Goal: Transaction & Acquisition: Purchase product/service

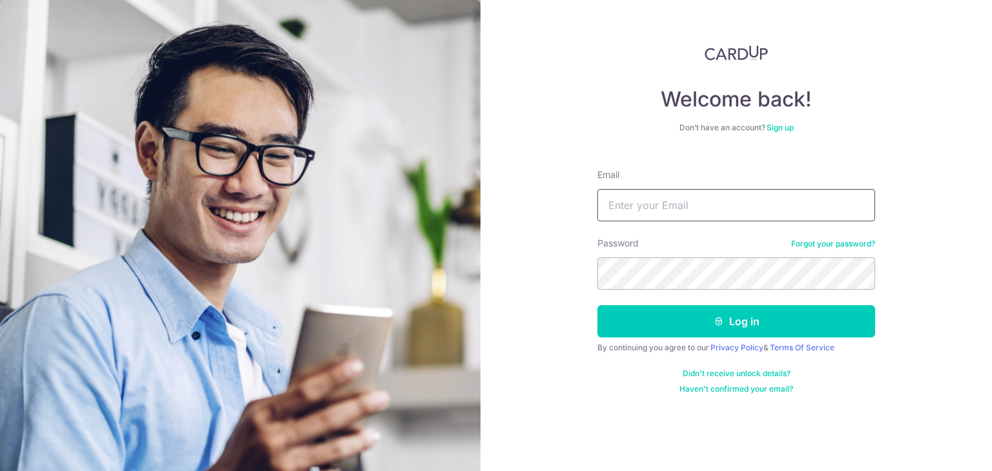
click at [695, 196] on input "Email" at bounding box center [736, 205] width 278 height 32
type input "tanjiali05@gmail.com"
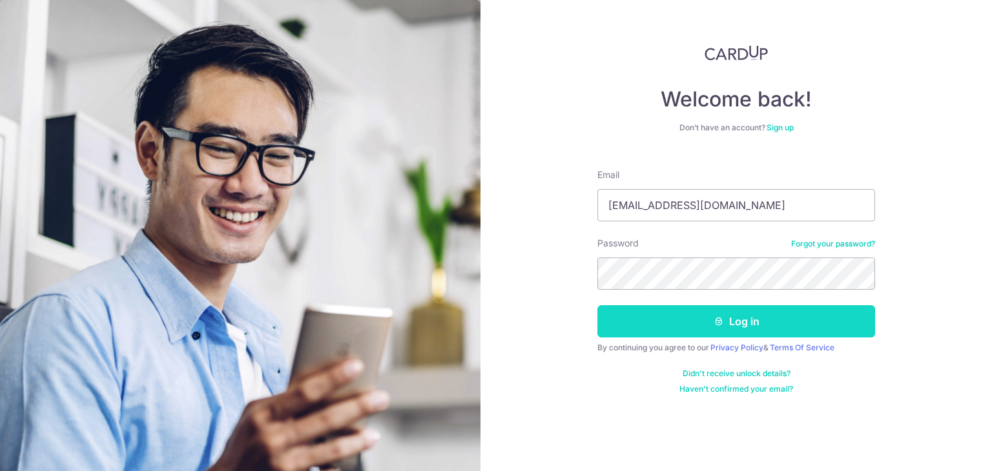
click at [746, 326] on button "Log in" at bounding box center [736, 321] width 278 height 32
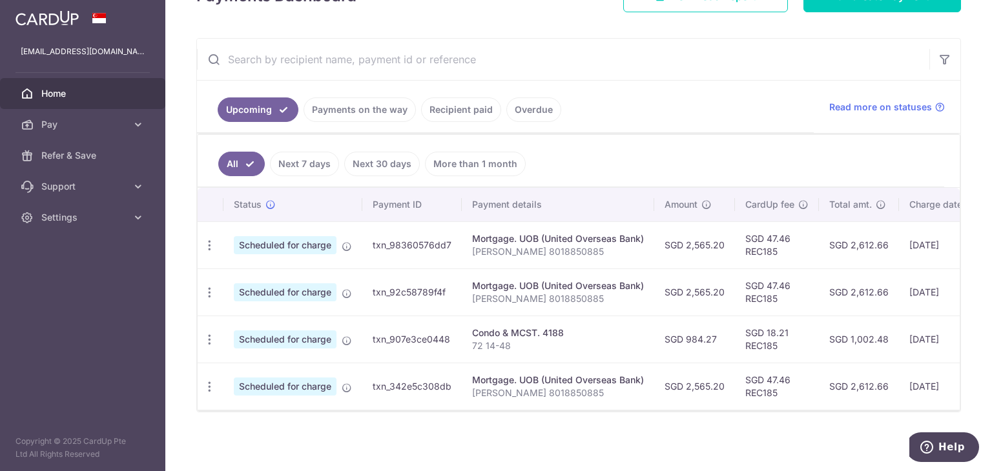
scroll to position [217, 0]
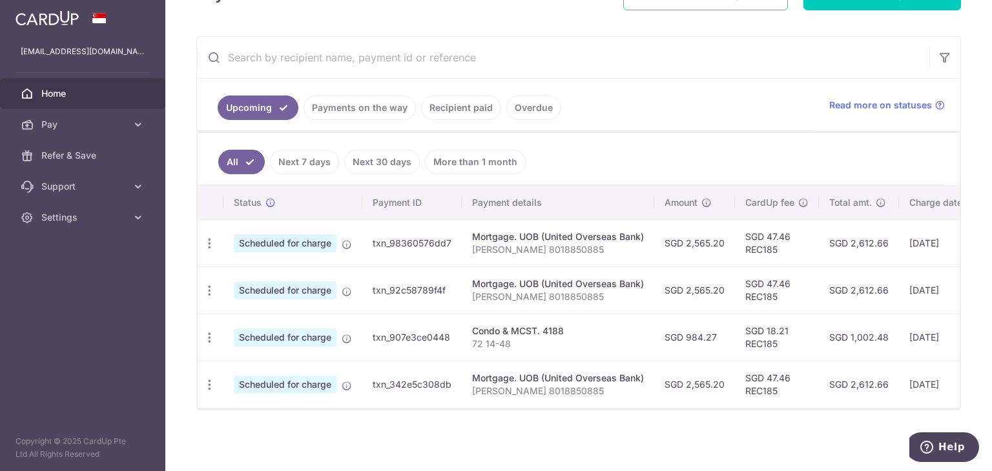
click at [373, 99] on link "Payments on the way" at bounding box center [359, 108] width 112 height 25
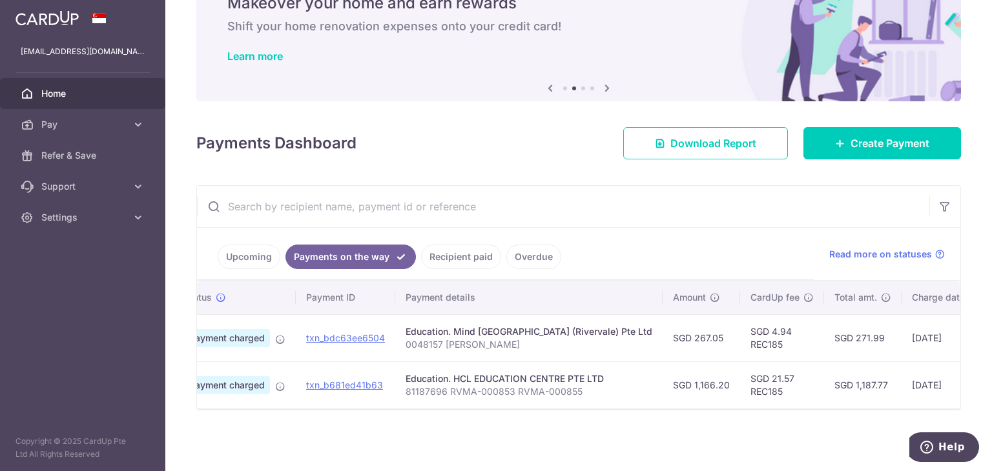
scroll to position [0, 35]
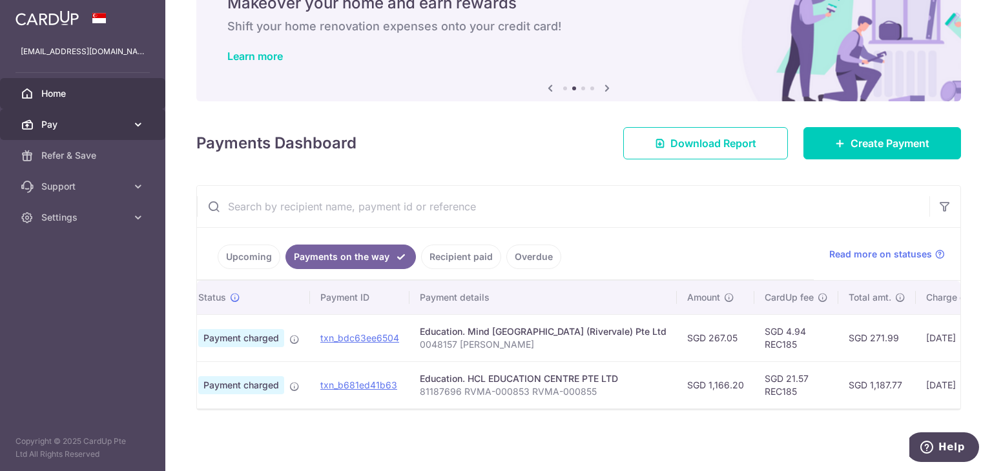
click at [88, 129] on span "Pay" at bounding box center [83, 124] width 85 height 13
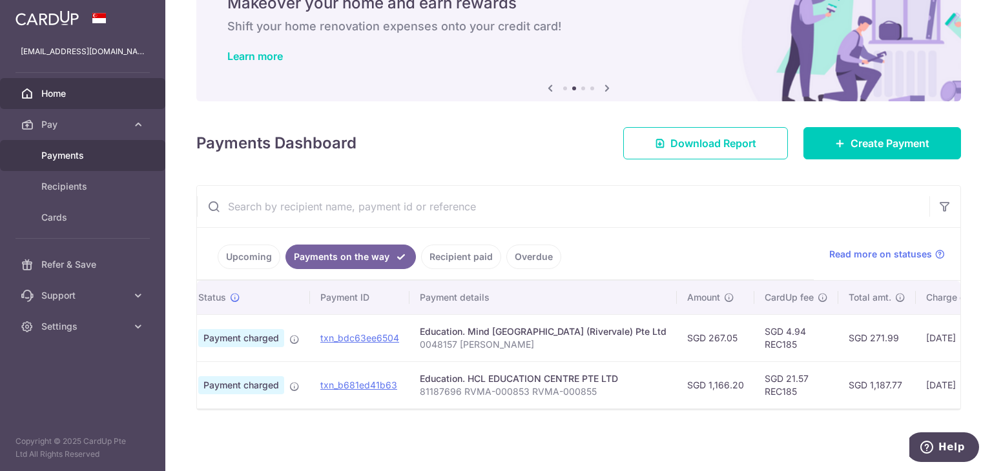
click at [72, 156] on span "Payments" at bounding box center [83, 155] width 85 height 13
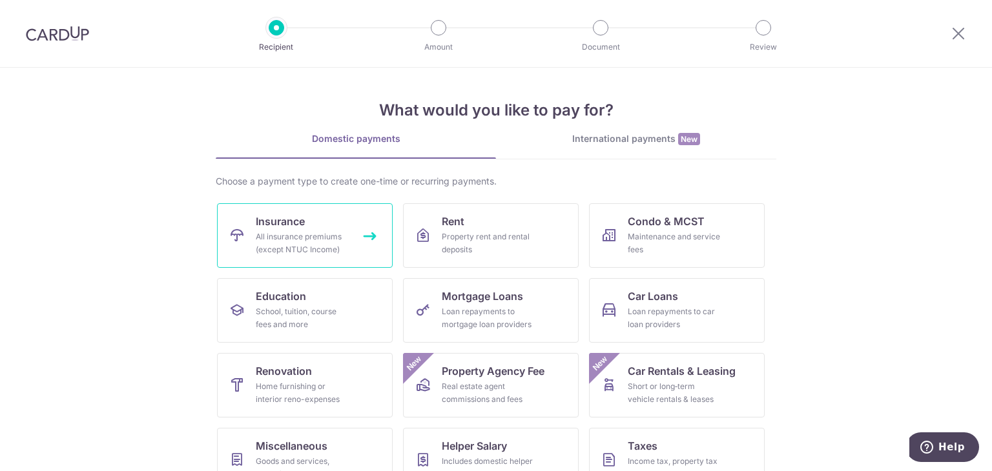
click at [277, 231] on div "All insurance premiums (except NTUC Income)" at bounding box center [302, 243] width 93 height 26
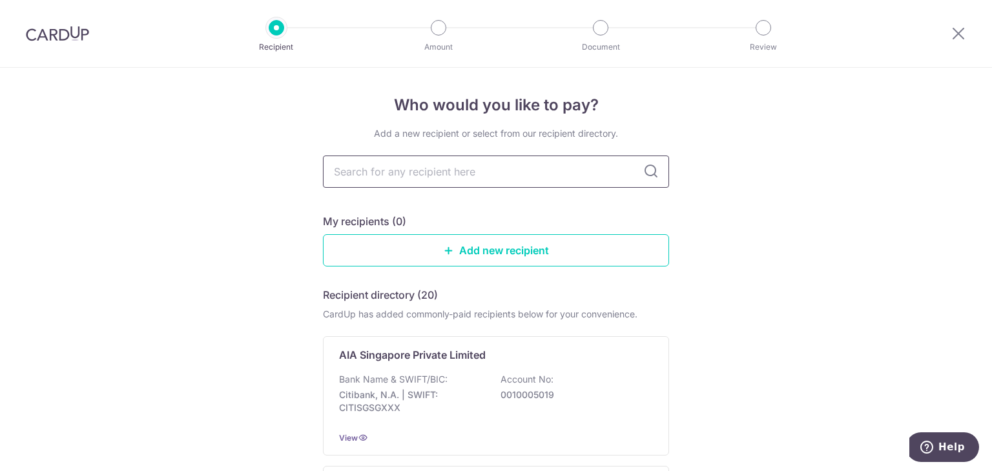
click at [392, 167] on input "text" at bounding box center [496, 172] width 346 height 32
type input "singlife"
click at [655, 181] on input "singlife" at bounding box center [496, 172] width 346 height 32
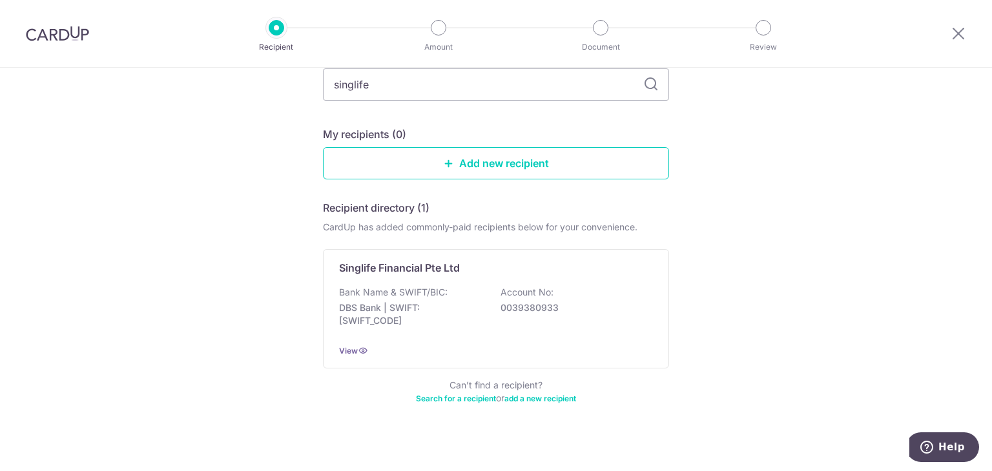
scroll to position [96, 0]
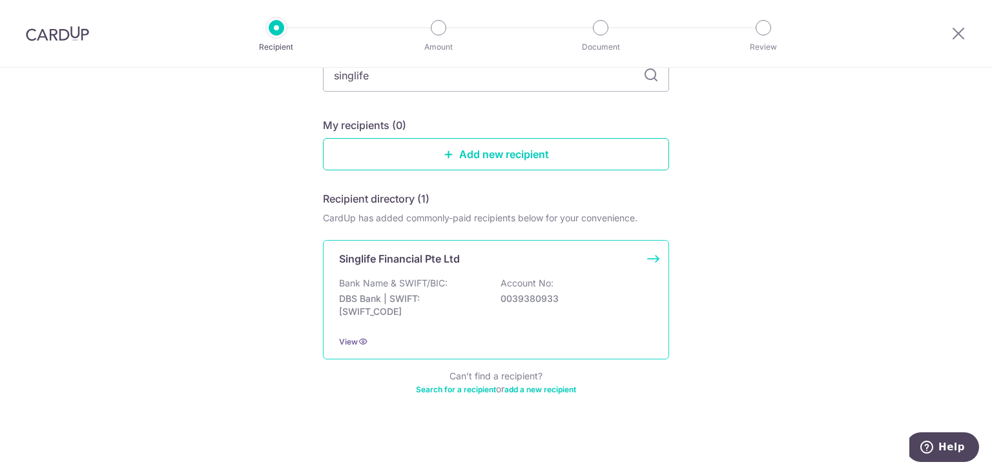
click at [410, 262] on p "Singlife Financial Pte Ltd" at bounding box center [399, 258] width 121 height 15
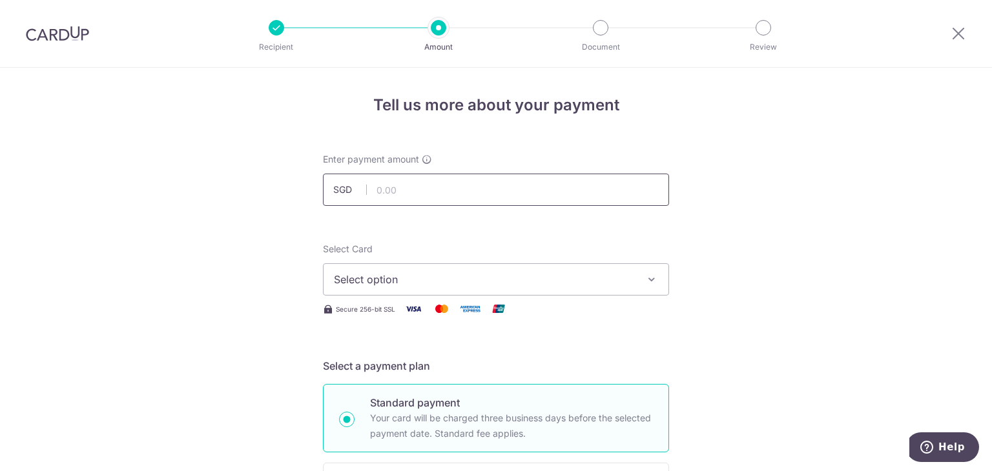
click at [475, 190] on input "text" at bounding box center [496, 190] width 346 height 32
type input "651.01"
click at [585, 273] on span "Select option" at bounding box center [484, 279] width 301 height 15
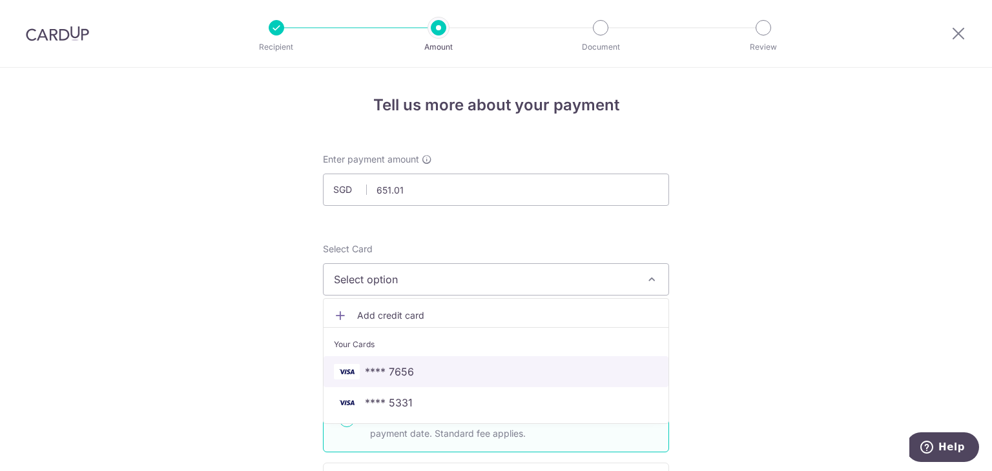
click at [429, 373] on span "**** 7656" at bounding box center [496, 371] width 324 height 15
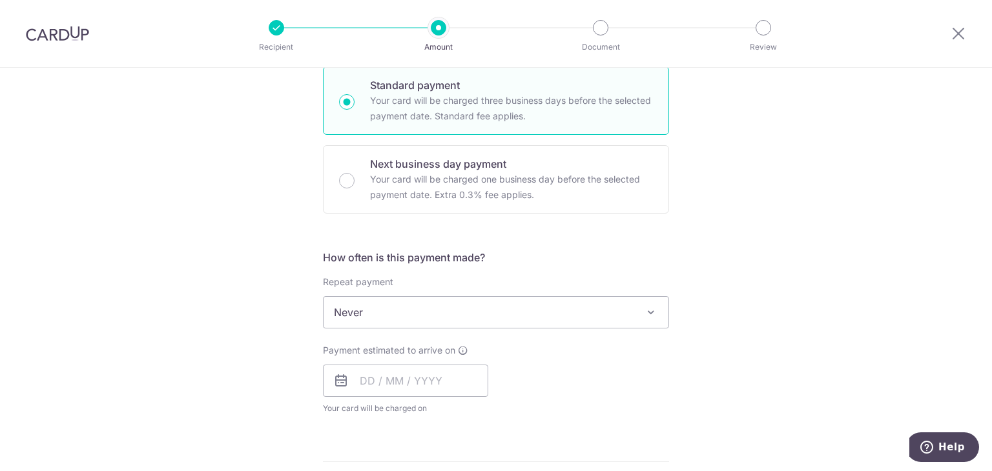
scroll to position [323, 0]
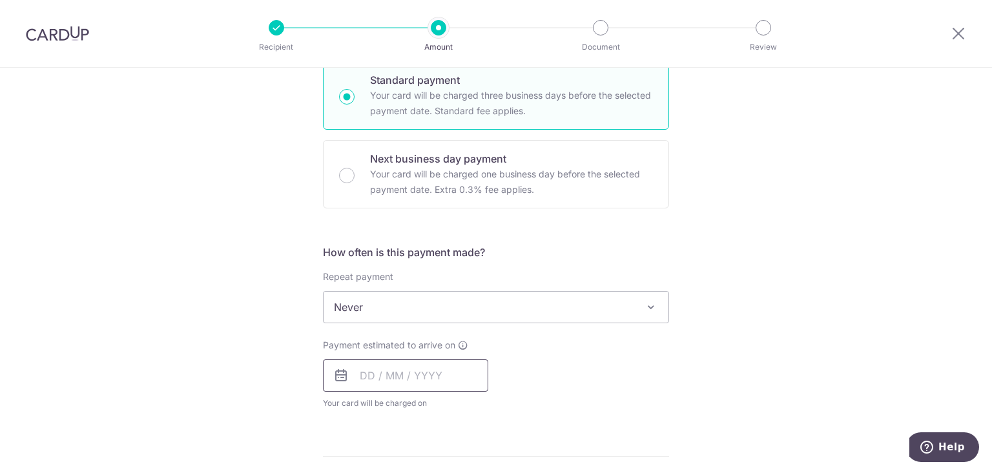
click at [420, 373] on input "text" at bounding box center [405, 376] width 165 height 32
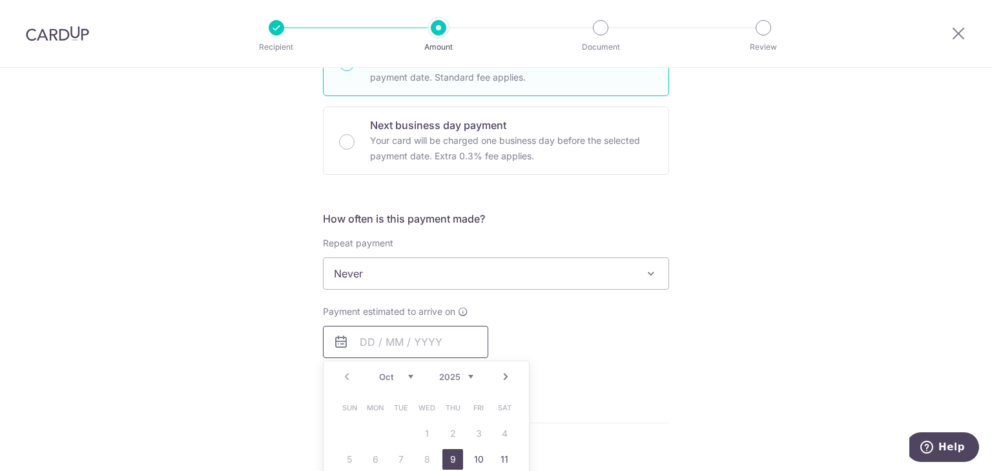
scroll to position [452, 0]
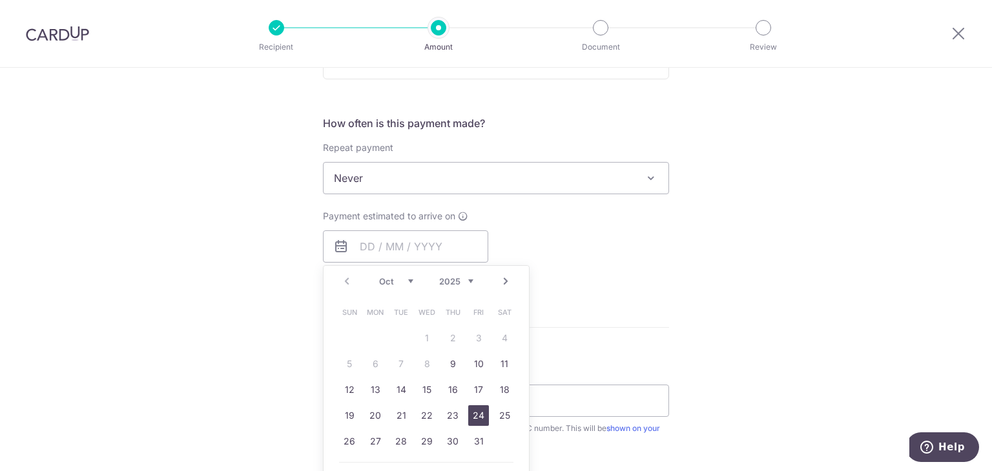
drag, startPoint x: 478, startPoint y: 411, endPoint x: 642, endPoint y: 338, distance: 179.5
click at [478, 411] on link "24" at bounding box center [478, 415] width 21 height 21
type input "24/10/2025"
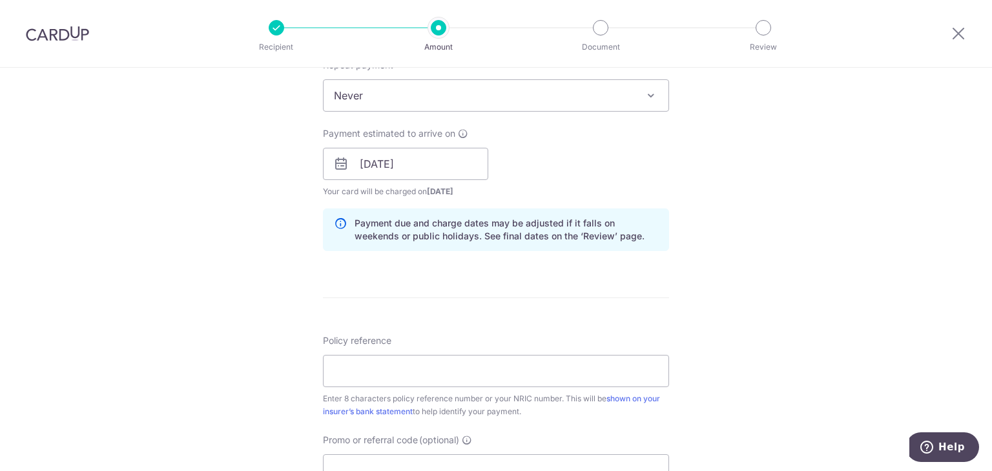
scroll to position [581, 0]
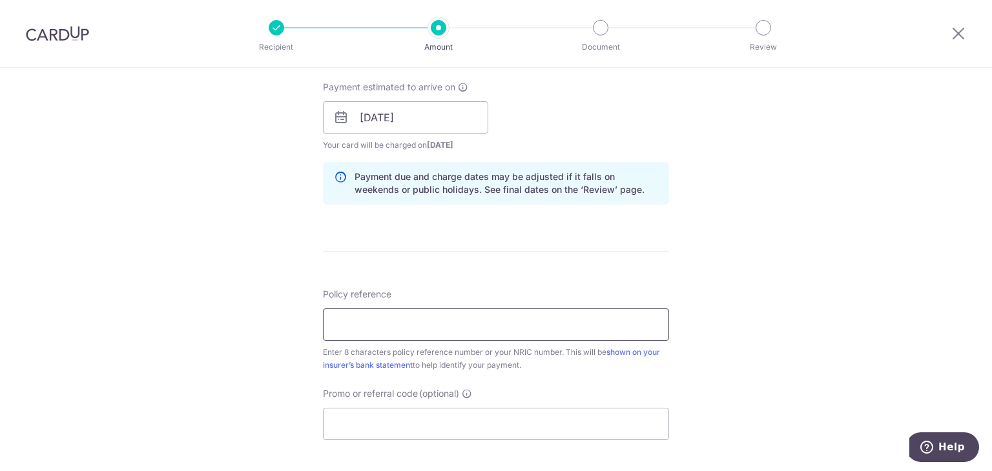
click at [452, 322] on input "Policy reference" at bounding box center [496, 325] width 346 height 32
click at [499, 318] on input "E9489102" at bounding box center [496, 325] width 346 height 32
type input "E9489102"
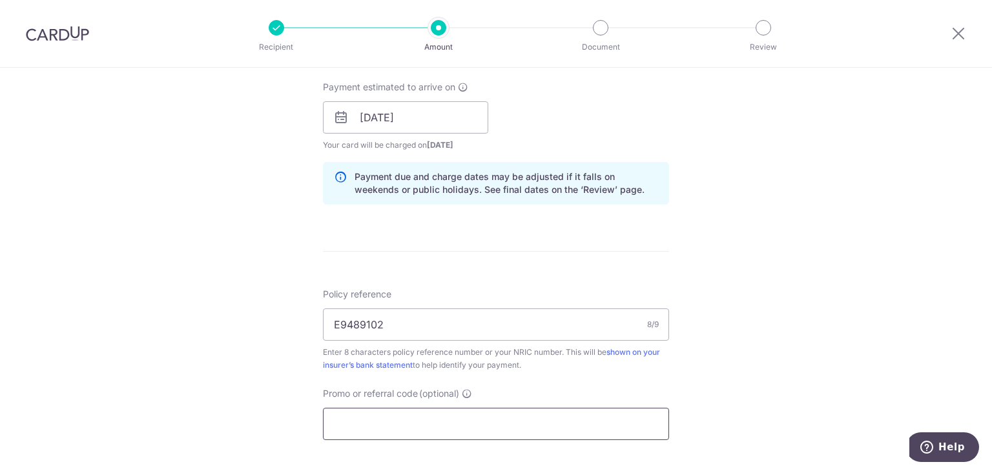
click at [535, 420] on input "Promo or referral code (optional)" at bounding box center [496, 424] width 346 height 32
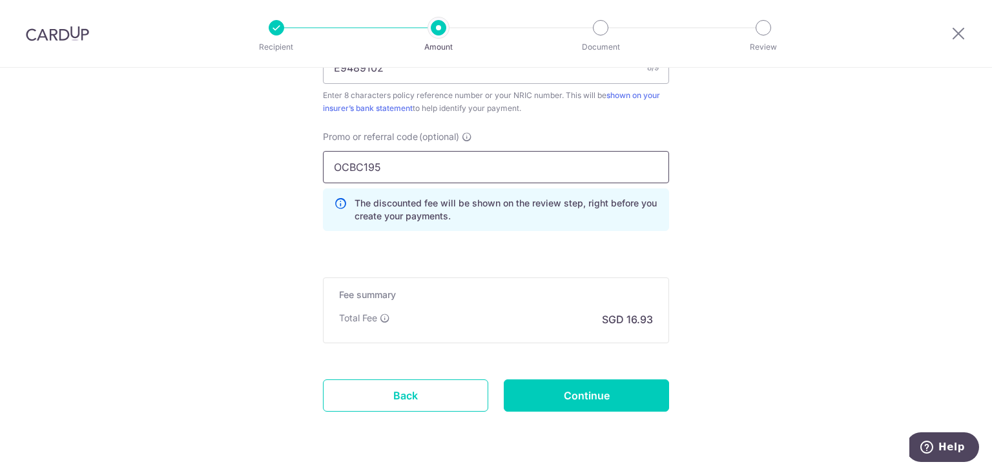
scroll to position [874, 0]
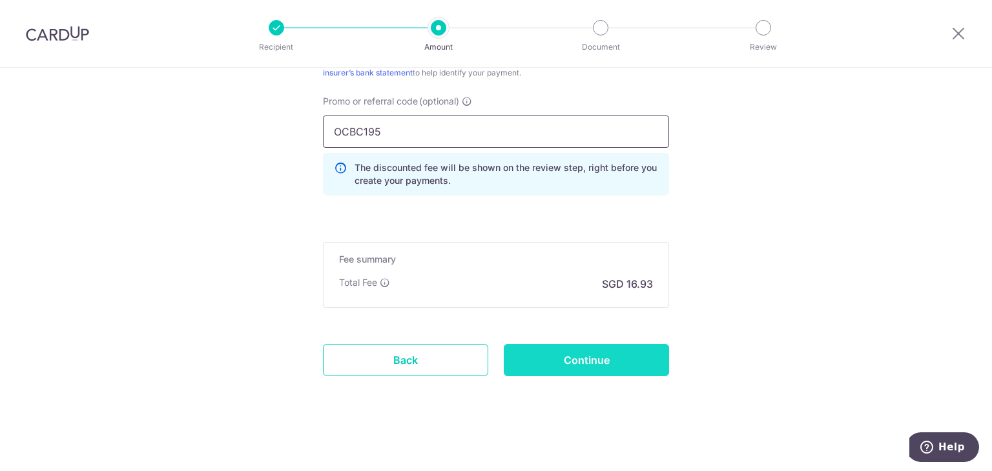
type input "OCBC195"
click at [620, 363] on input "Continue" at bounding box center [586, 360] width 165 height 32
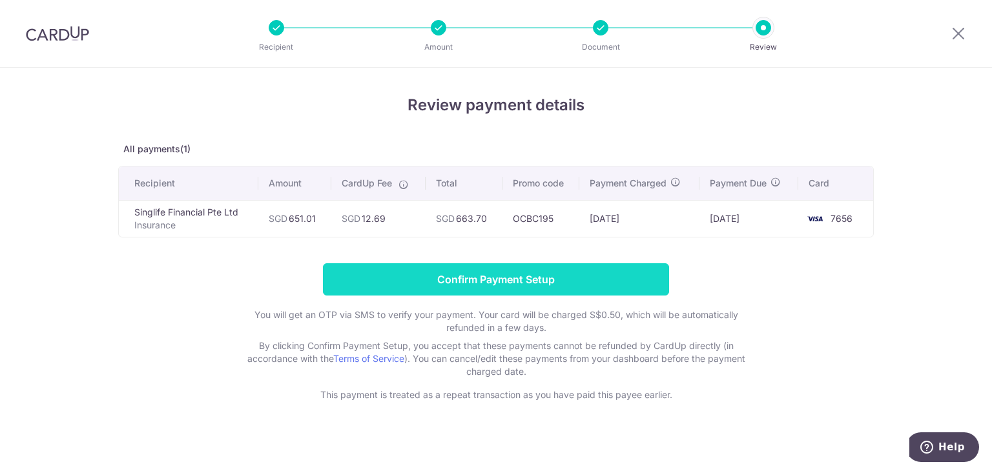
click at [608, 271] on input "Confirm Payment Setup" at bounding box center [496, 279] width 346 height 32
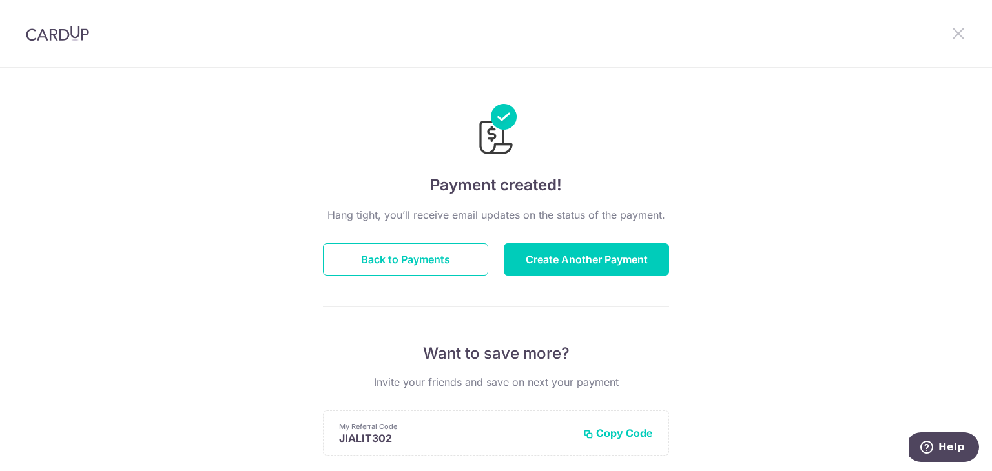
click at [963, 31] on icon at bounding box center [957, 33] width 15 height 16
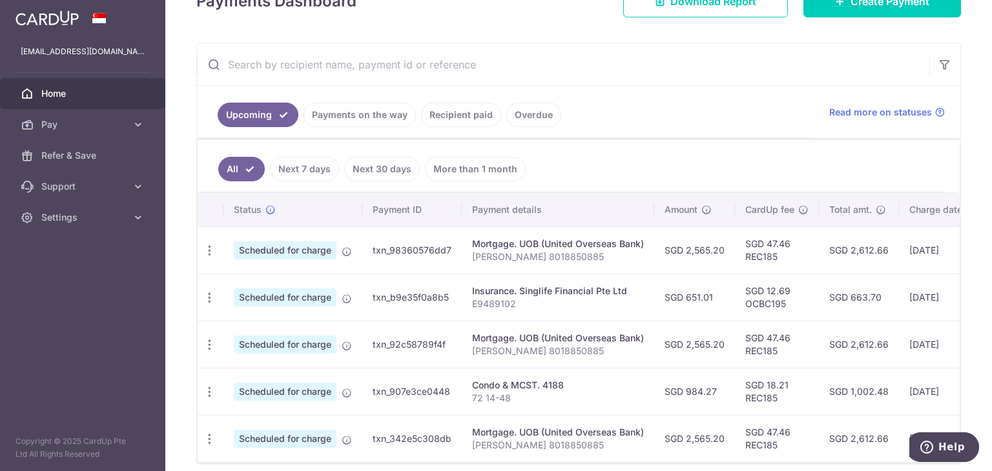
scroll to position [194, 0]
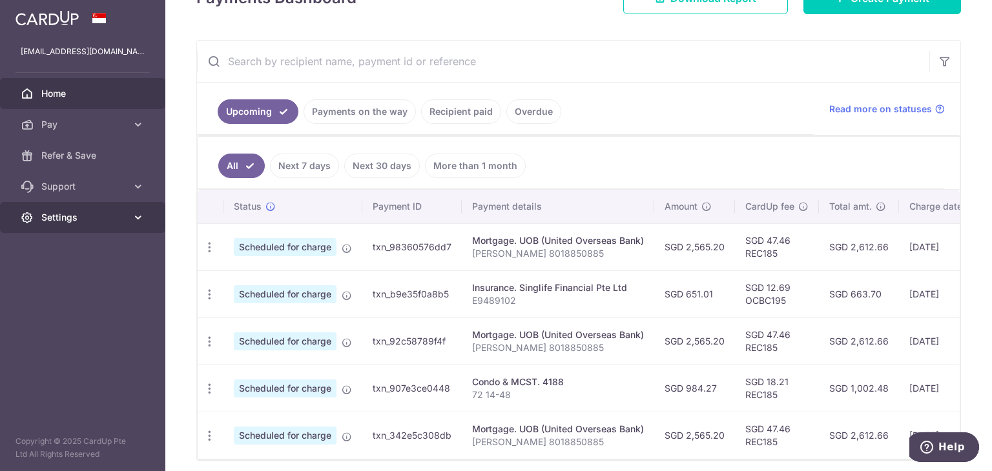
click at [127, 220] on link "Settings" at bounding box center [82, 217] width 165 height 31
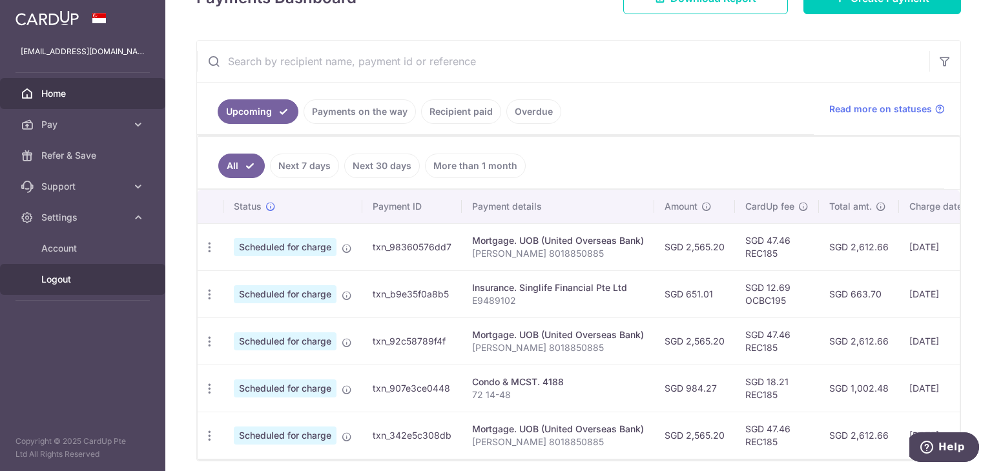
click at [66, 273] on span "Logout" at bounding box center [83, 279] width 85 height 13
